Goal: Check status: Check status

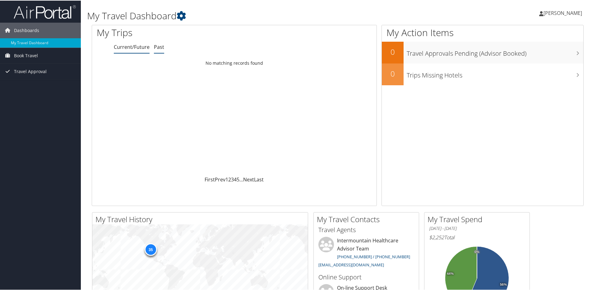
click at [158, 45] on link "Past" at bounding box center [159, 46] width 10 height 7
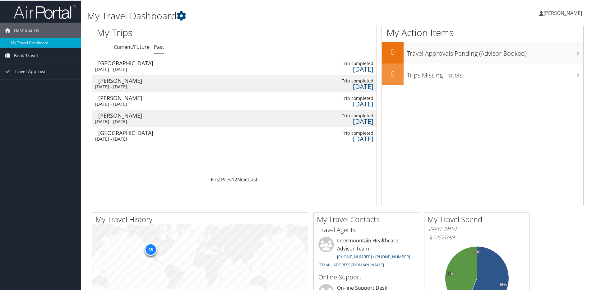
click at [128, 64] on div "Grand Junction" at bounding box center [131, 63] width 66 height 6
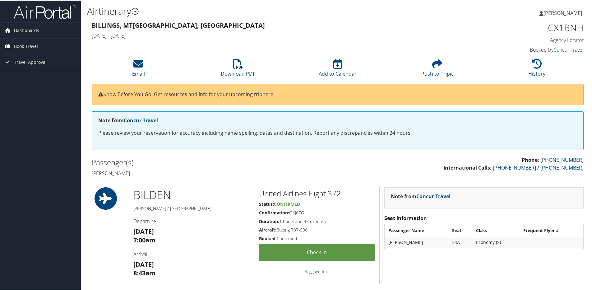
click at [36, 30] on span "Dashboards" at bounding box center [26, 30] width 25 height 16
click at [35, 39] on link "My Travel Dashboard" at bounding box center [40, 42] width 81 height 9
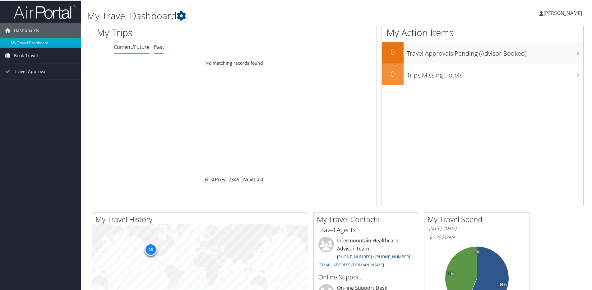
click at [159, 45] on link "Past" at bounding box center [159, 46] width 10 height 7
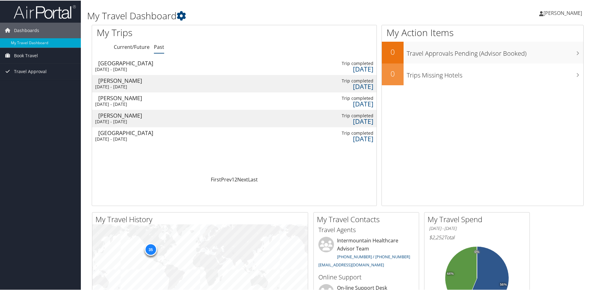
click at [153, 84] on div "[DATE] - [DATE]" at bounding box center [128, 86] width 66 height 6
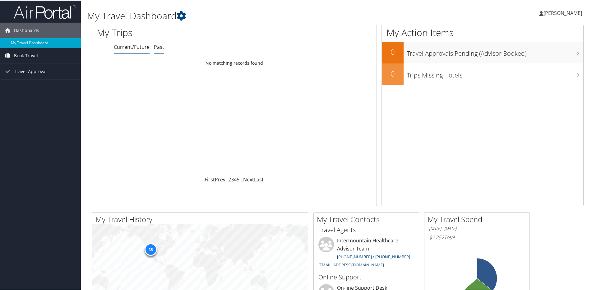
click at [158, 48] on link "Past" at bounding box center [159, 46] width 10 height 7
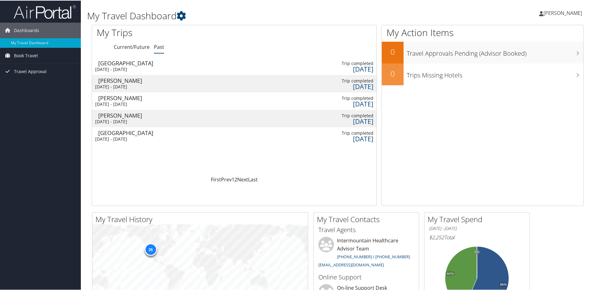
click at [144, 100] on td "[PERSON_NAME] [DATE] - [DATE]" at bounding box center [128, 100] width 72 height 17
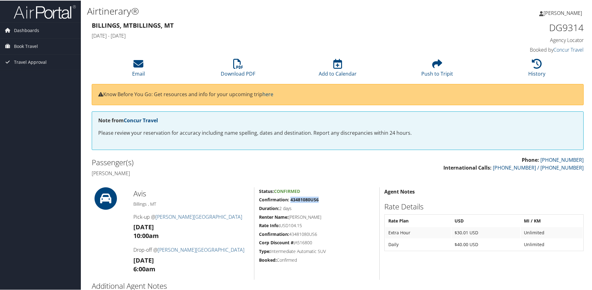
drag, startPoint x: 291, startPoint y: 198, endPoint x: 319, endPoint y: 200, distance: 28.7
click at [319, 200] on h5 "Confirmation: 43481080US6" at bounding box center [317, 199] width 116 height 6
copy strong "43481080US6"
